Goal: Task Accomplishment & Management: Use online tool/utility

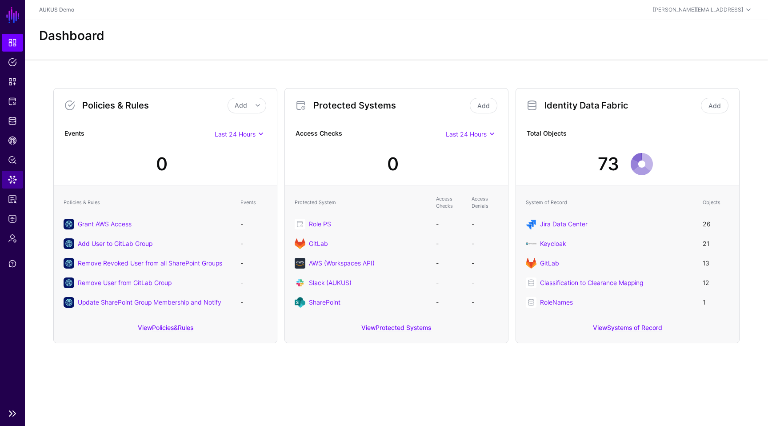
click at [13, 188] on link "Data Lens" at bounding box center [12, 180] width 21 height 18
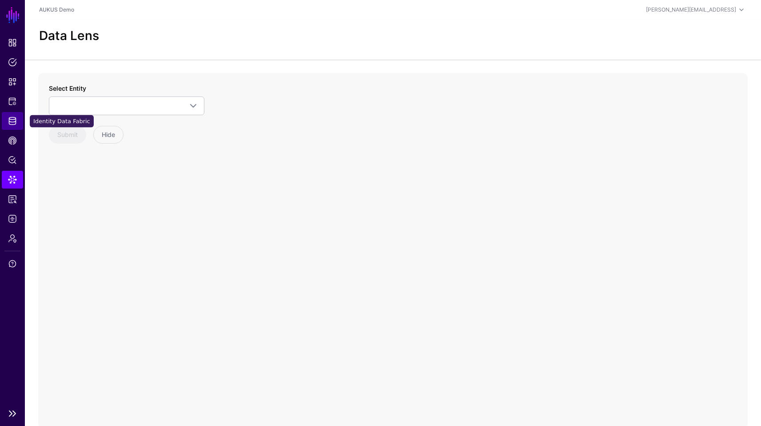
click at [12, 121] on span "Identity Data Fabric" at bounding box center [12, 120] width 9 height 9
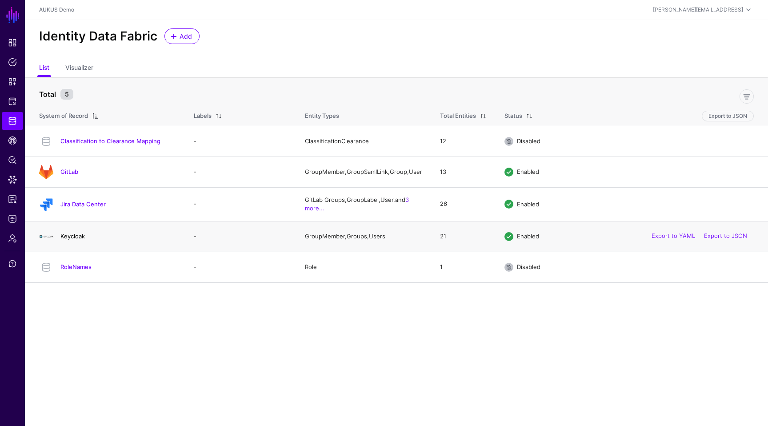
click at [63, 240] on link "Keycloak" at bounding box center [72, 235] width 24 height 7
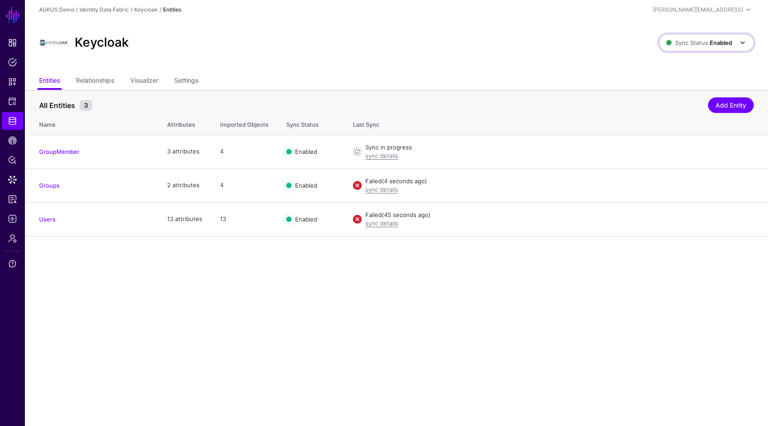
click at [727, 41] on strong "Enabled" at bounding box center [721, 42] width 22 height 7
click at [669, 106] on span "Syncing inactive for all configured entities" at bounding box center [701, 111] width 91 height 15
